Goal: Task Accomplishment & Management: Use online tool/utility

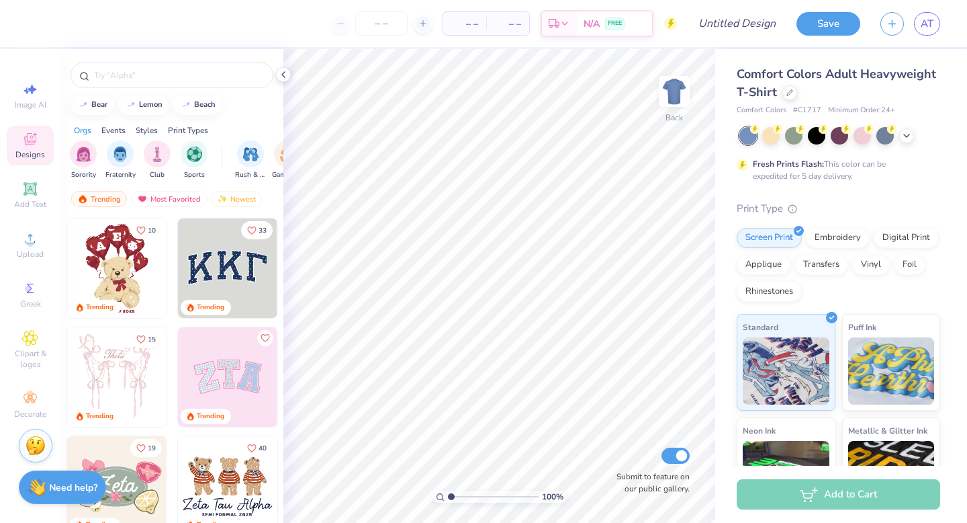
scroll to position [152, 0]
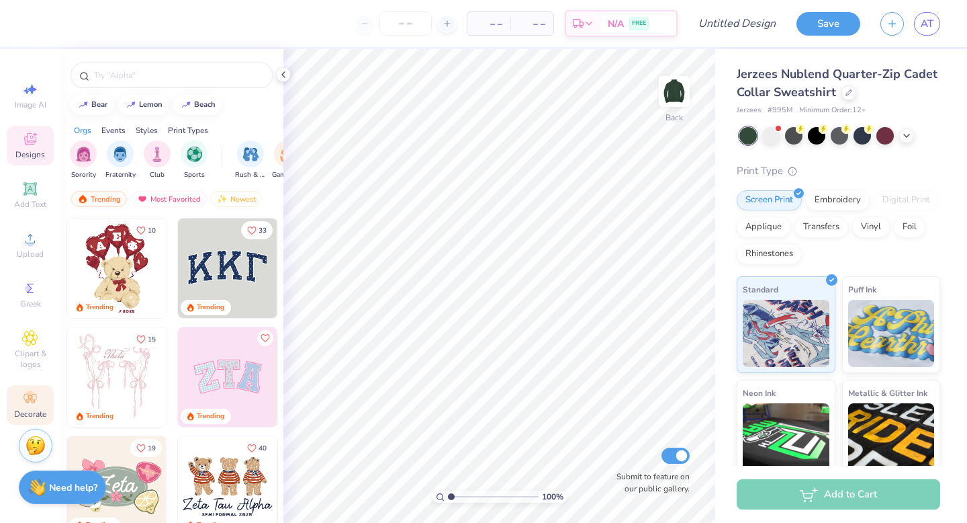
click at [22, 398] on icon at bounding box center [30, 398] width 16 height 16
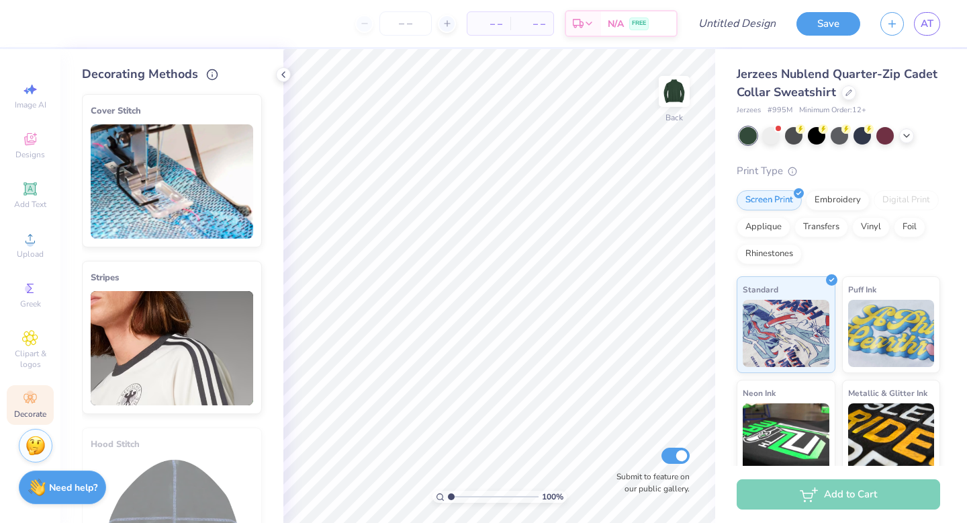
click at [167, 316] on img at bounding box center [172, 348] width 163 height 114
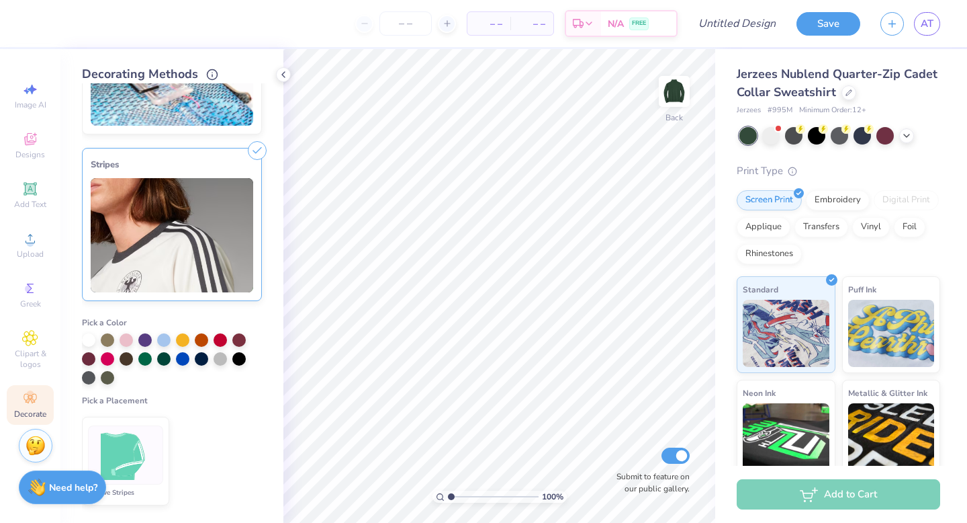
scroll to position [119, 0]
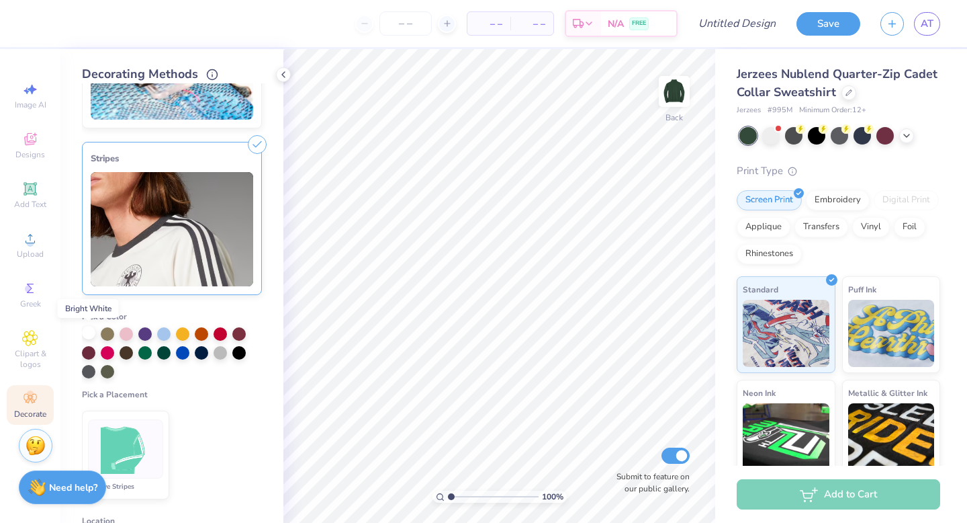
click at [89, 333] on div at bounding box center [88, 332] width 13 height 13
click at [211, 230] on img at bounding box center [172, 229] width 163 height 114
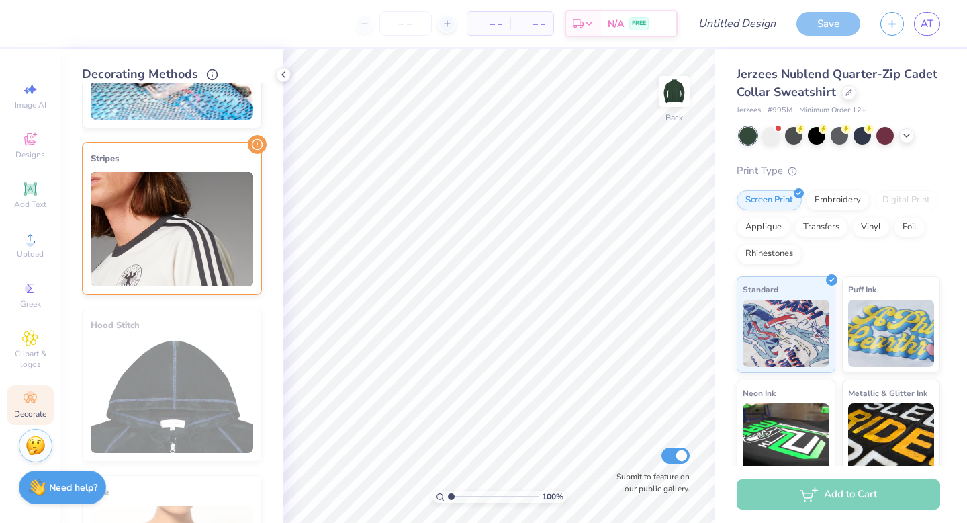
click at [214, 229] on img at bounding box center [172, 229] width 163 height 114
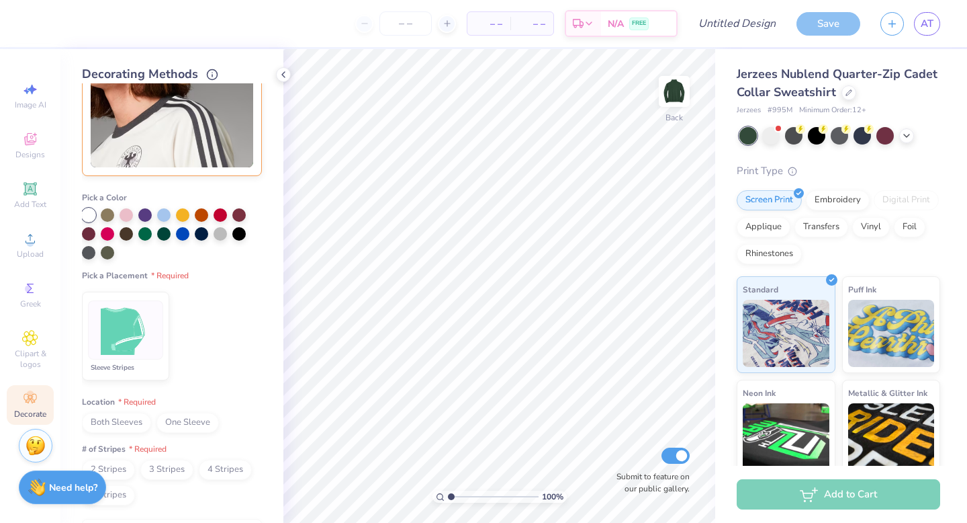
scroll to position [267, 0]
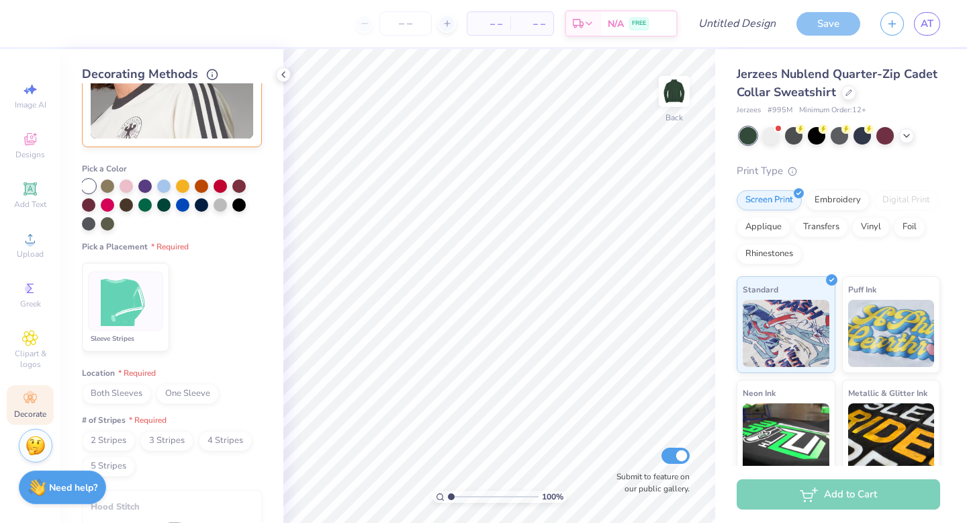
click at [136, 295] on img at bounding box center [126, 301] width 50 height 50
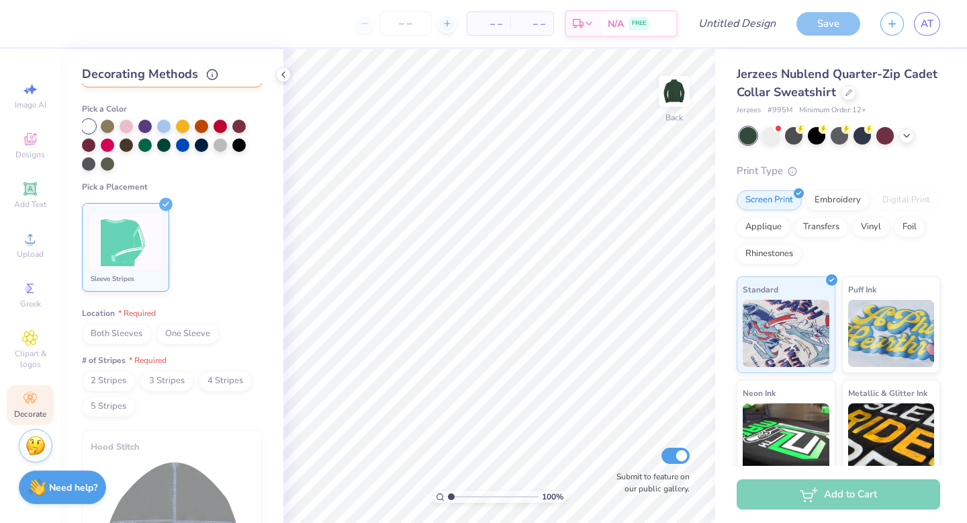
scroll to position [330, 0]
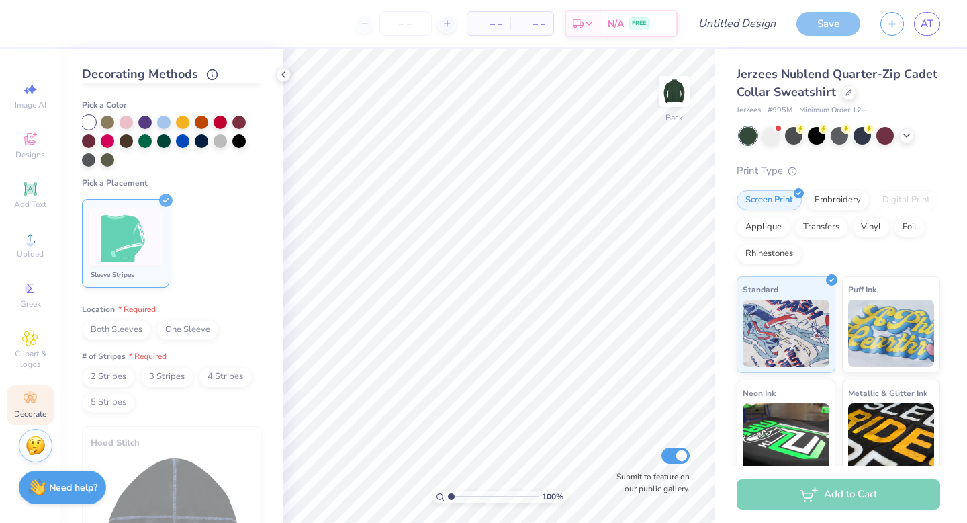
click at [120, 326] on span "Both Sleeves" at bounding box center [116, 330] width 69 height 20
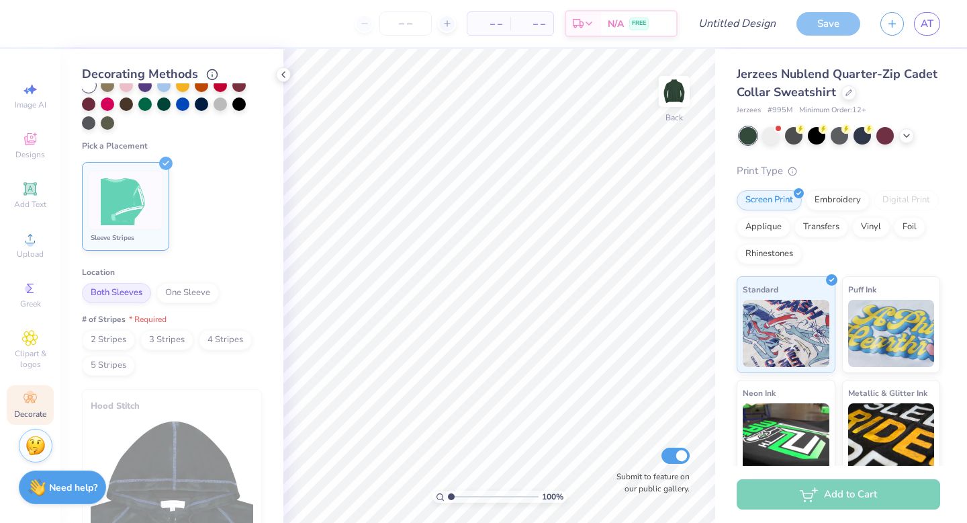
scroll to position [369, 0]
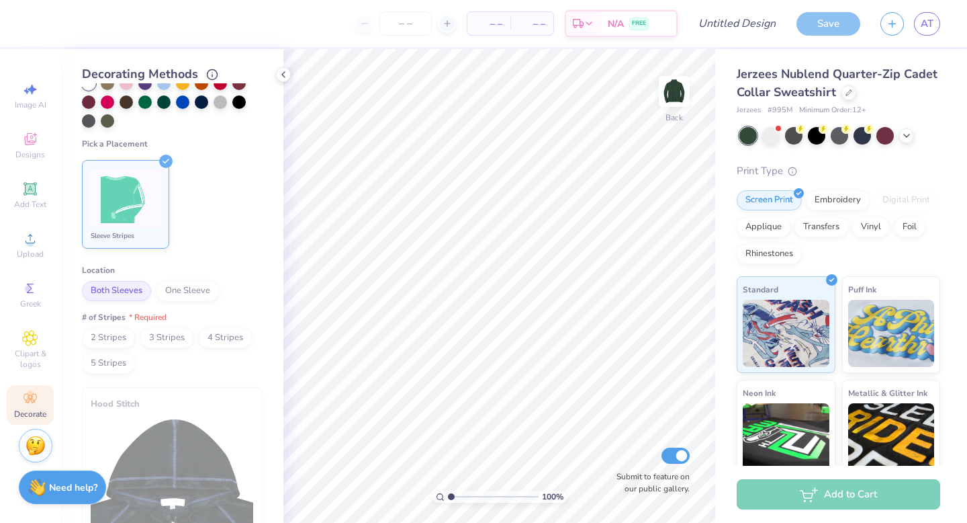
click at [118, 334] on span "2 Stripes" at bounding box center [108, 338] width 53 height 20
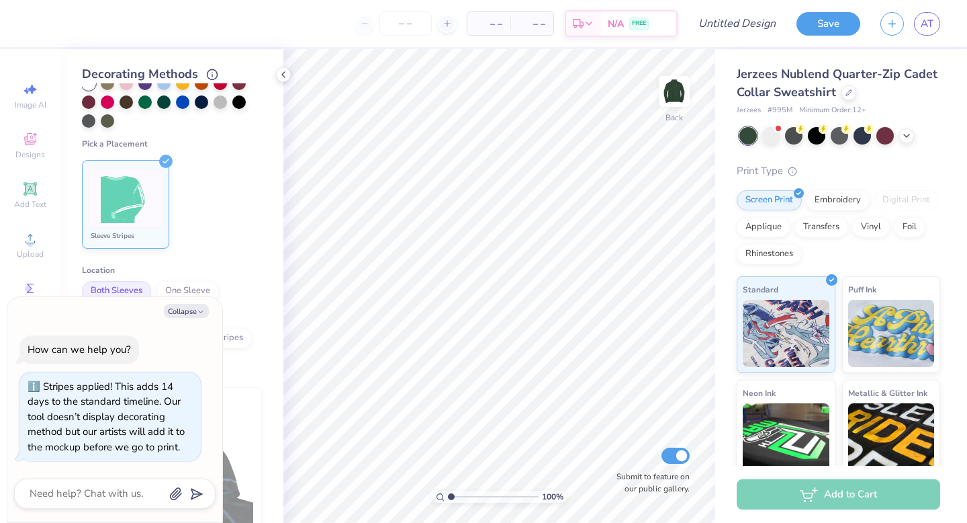
click at [232, 241] on ul "Sleeve Stripes" at bounding box center [172, 203] width 180 height 99
click at [198, 314] on icon "button" at bounding box center [201, 312] width 8 height 8
type textarea "x"
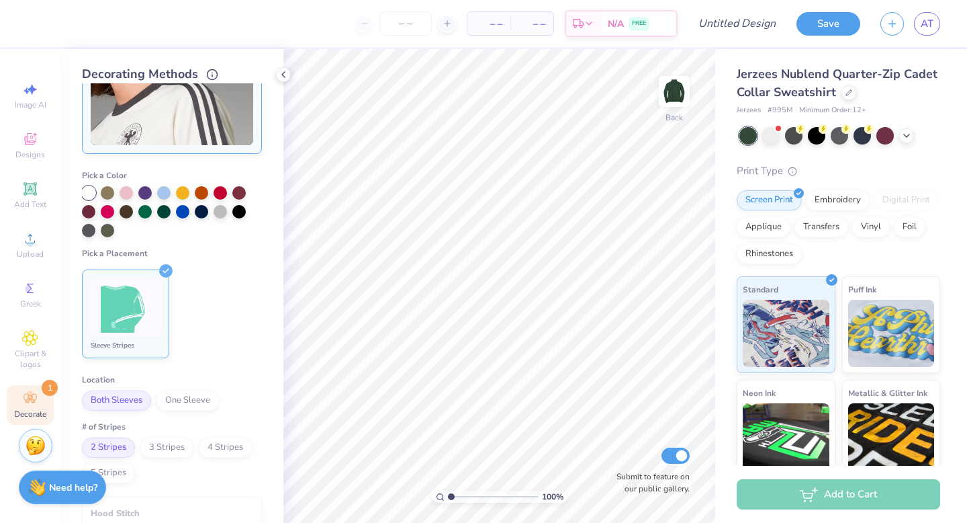
scroll to position [259, 0]
click at [185, 195] on div at bounding box center [182, 191] width 13 height 13
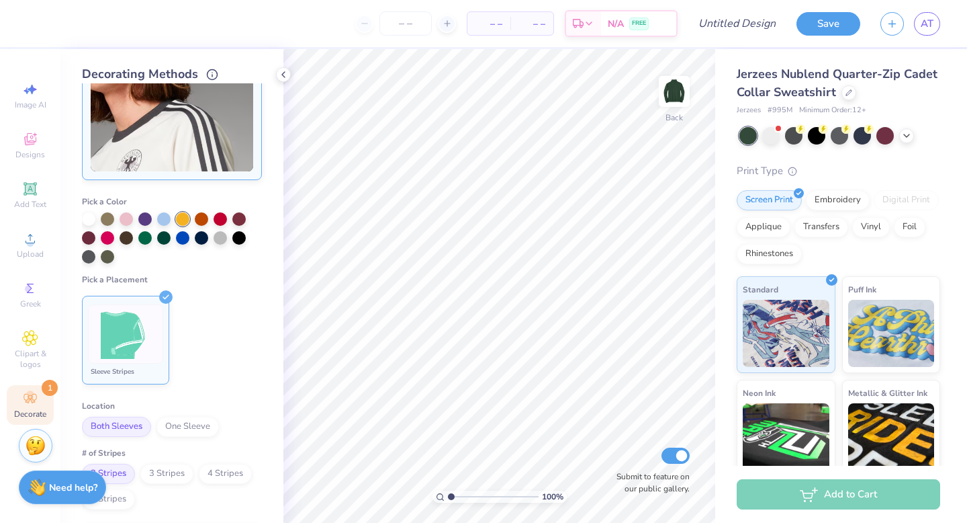
scroll to position [223, 0]
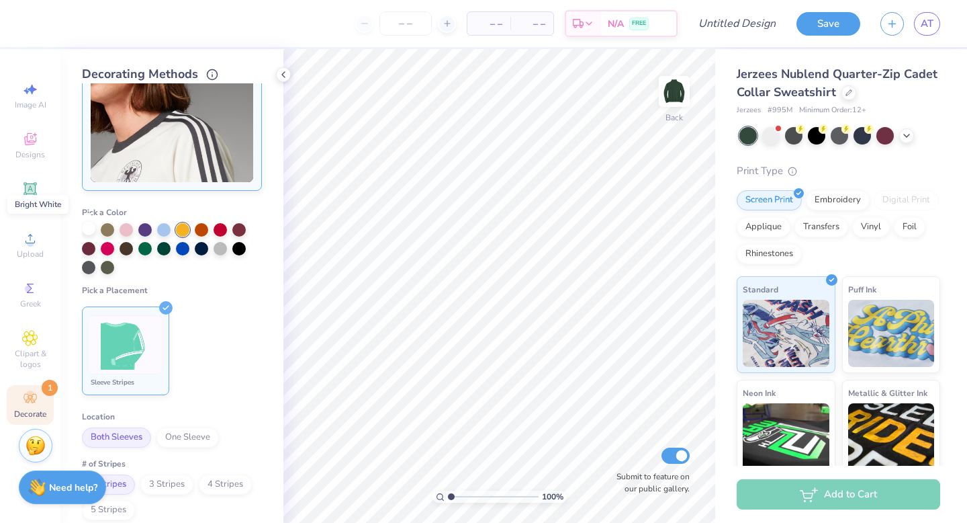
click at [89, 223] on div at bounding box center [88, 228] width 13 height 13
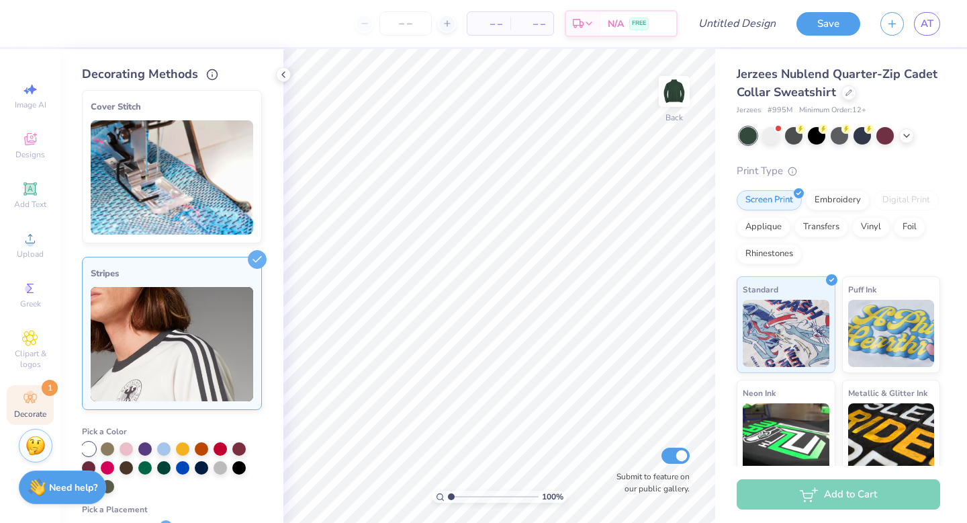
scroll to position [0, 0]
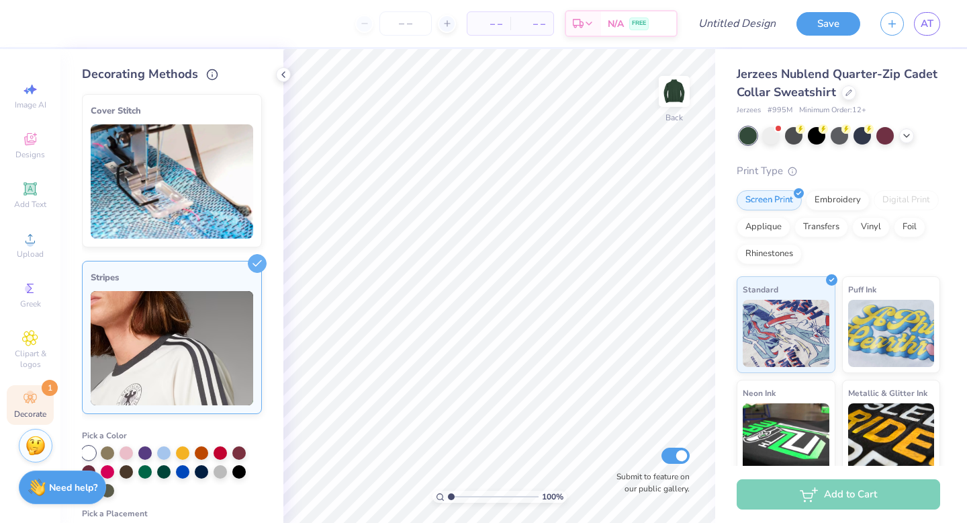
click at [197, 198] on img at bounding box center [172, 181] width 163 height 114
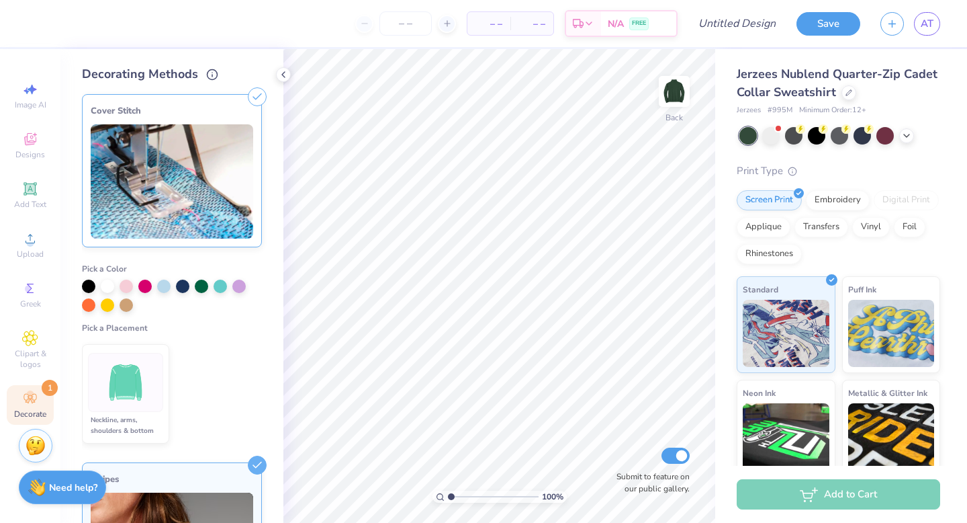
click at [197, 198] on img at bounding box center [172, 181] width 163 height 114
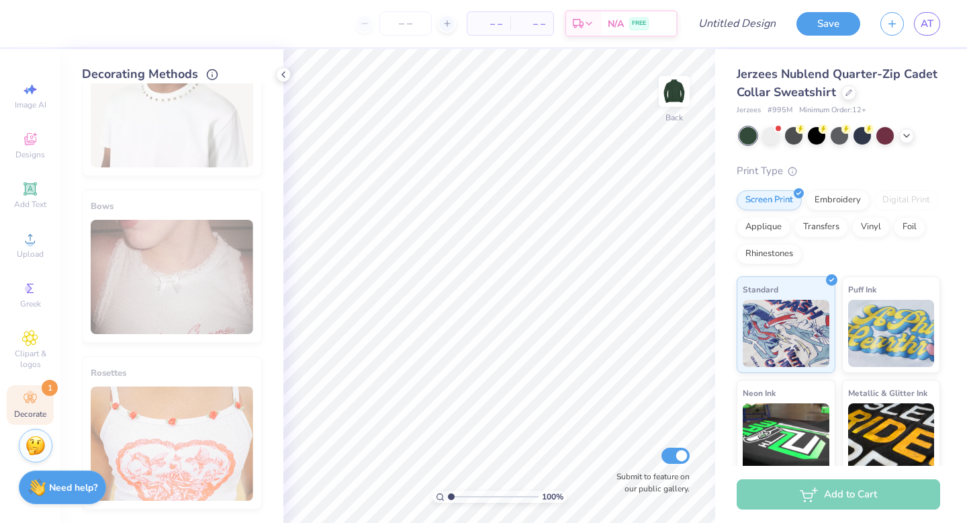
scroll to position [737, 0]
